Goal: Task Accomplishment & Management: Use online tool/utility

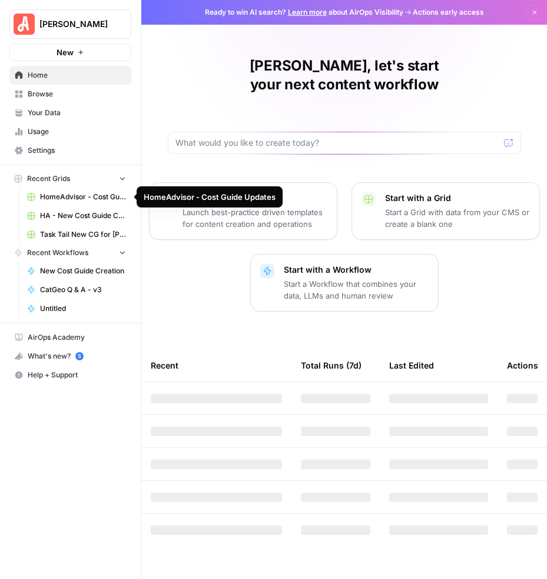
click at [75, 202] on link "HomeAdvisor - Cost Guide Updates" at bounding box center [76, 197] width 109 height 19
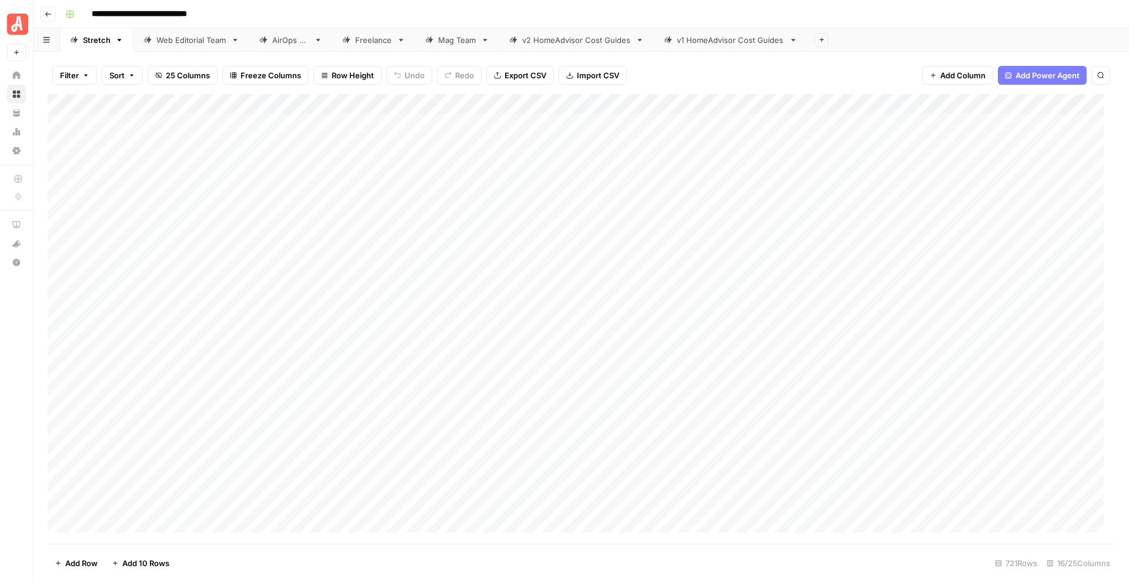
click at [546, 72] on icon "button" at bounding box center [1101, 75] width 7 height 7
type input "*********"
click at [546, 394] on div "Add Column" at bounding box center [582, 318] width 1068 height 449
click at [546, 395] on div "Add Column" at bounding box center [582, 318] width 1068 height 449
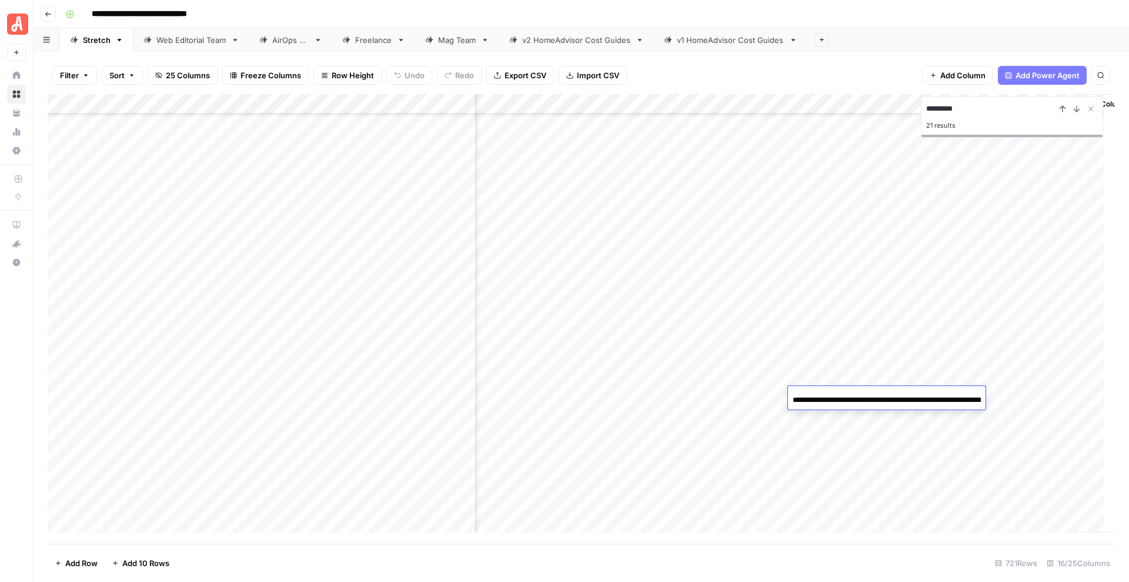
scroll to position [0, 165]
click at [546, 457] on div "Add Column" at bounding box center [582, 318] width 1068 height 449
click at [546, 395] on div "Add Column" at bounding box center [582, 318] width 1068 height 449
